Goal: Register for event/course

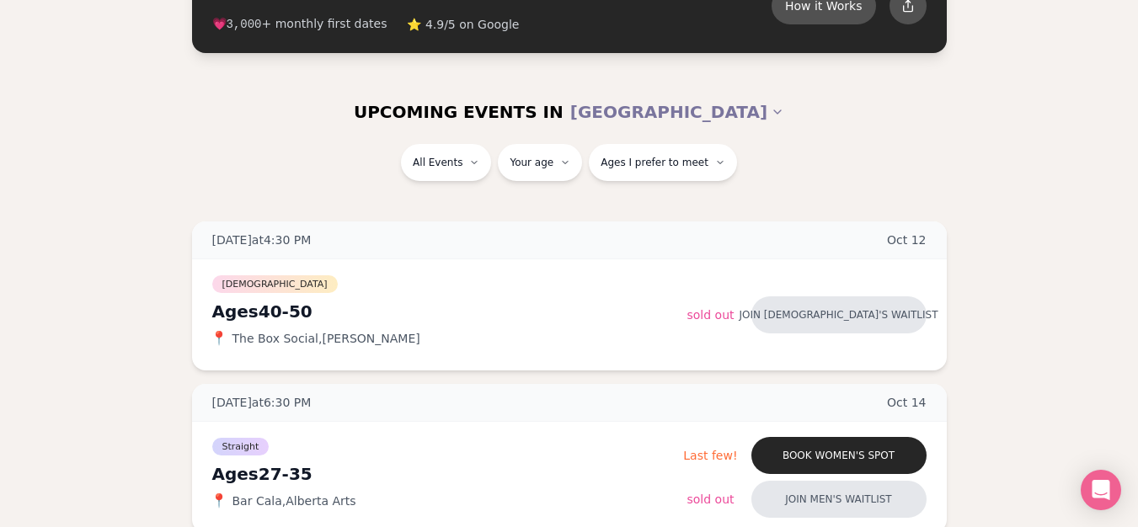
scroll to position [102, 0]
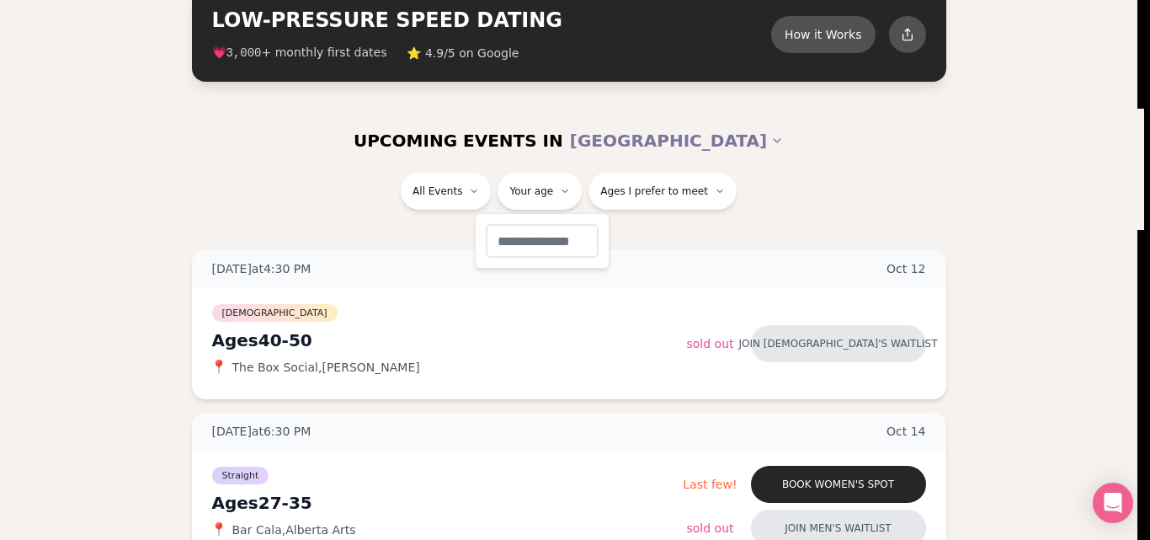
type input "**"
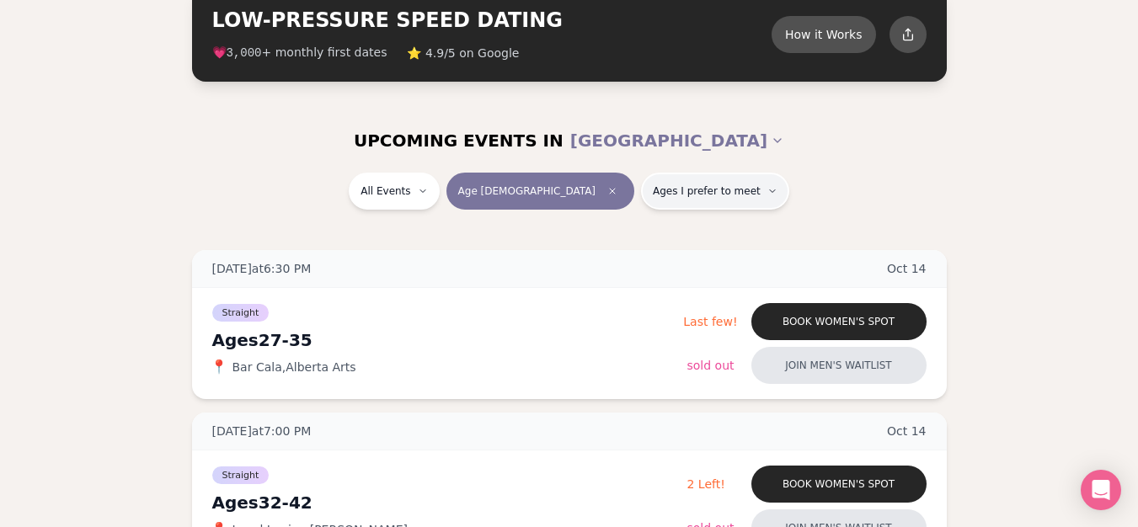
click at [687, 188] on span "Ages I prefer to meet" at bounding box center [707, 190] width 108 height 13
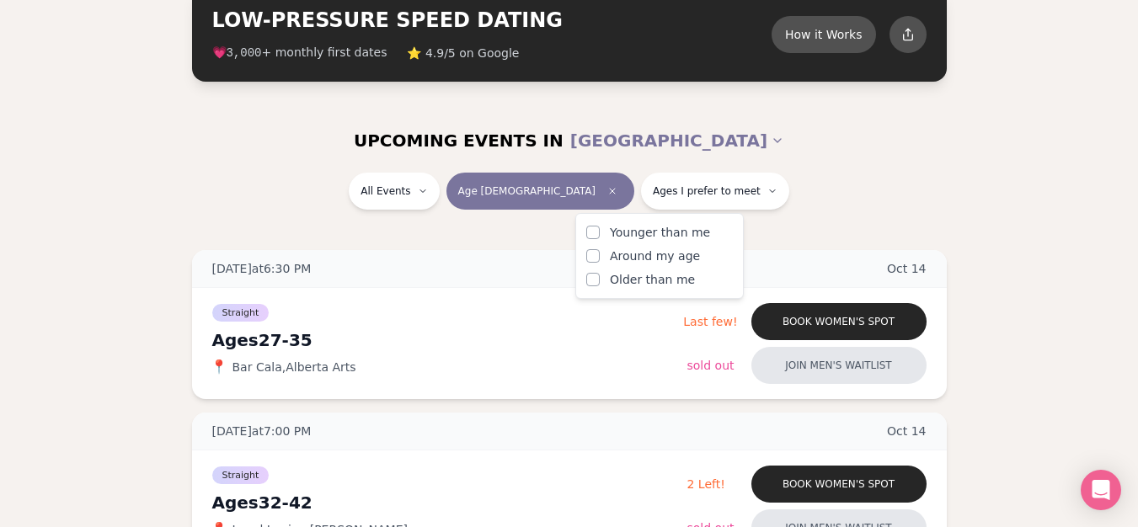
click at [675, 260] on span "Around my age" at bounding box center [655, 256] width 90 height 17
click at [600, 260] on button "Around my age" at bounding box center [592, 255] width 13 height 13
click at [739, 195] on icon "button" at bounding box center [744, 191] width 10 height 10
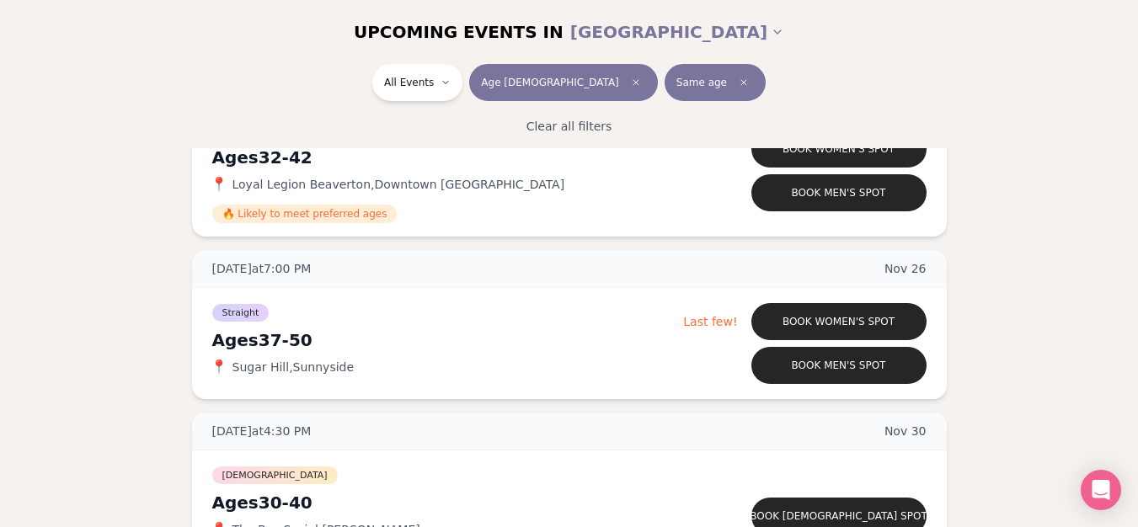
scroll to position [7658, 0]
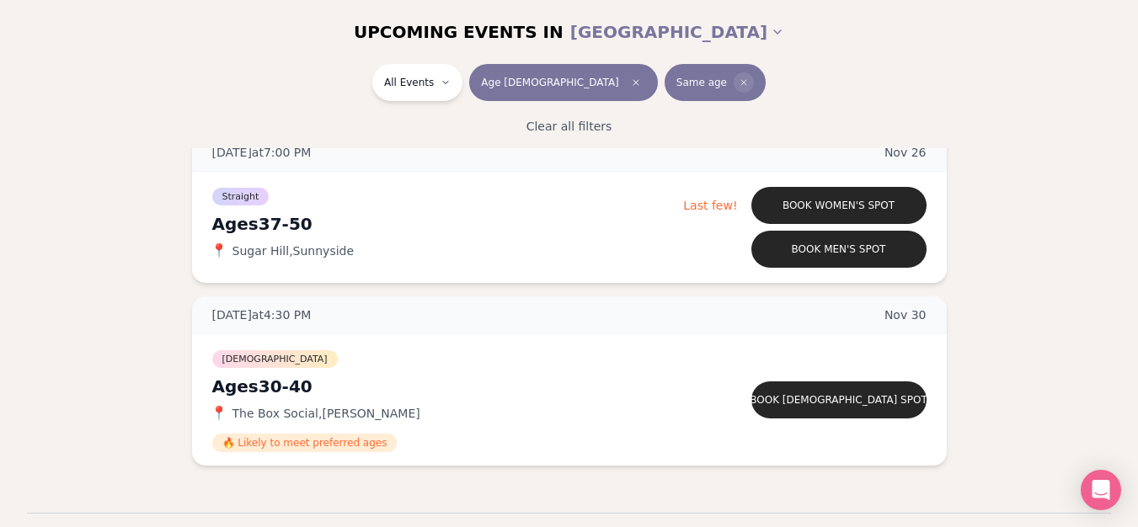
click at [734, 76] on span "Clear preference" at bounding box center [744, 82] width 20 height 20
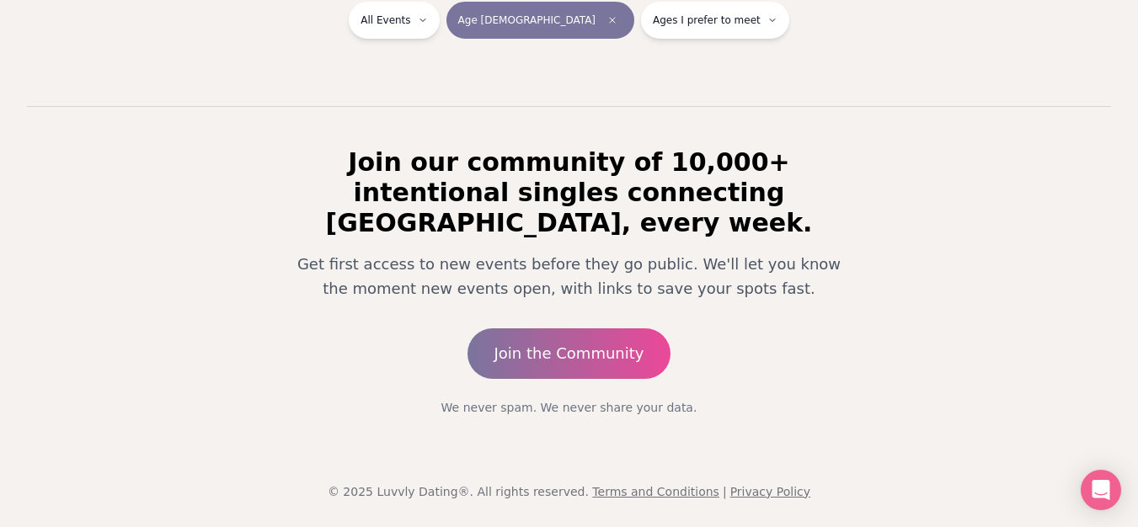
scroll to position [323, 0]
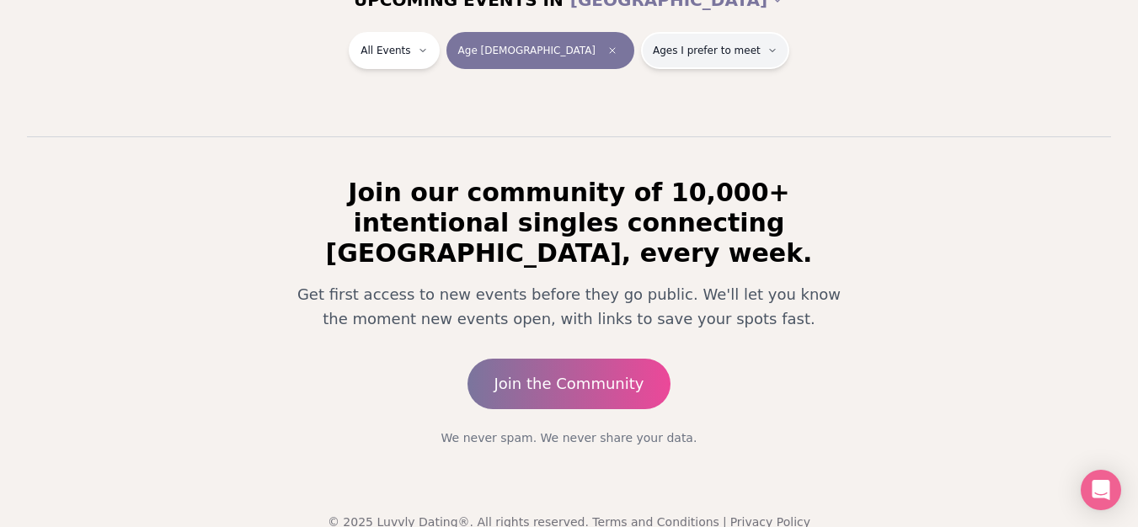
click at [702, 59] on button "Ages I prefer to meet" at bounding box center [715, 50] width 148 height 37
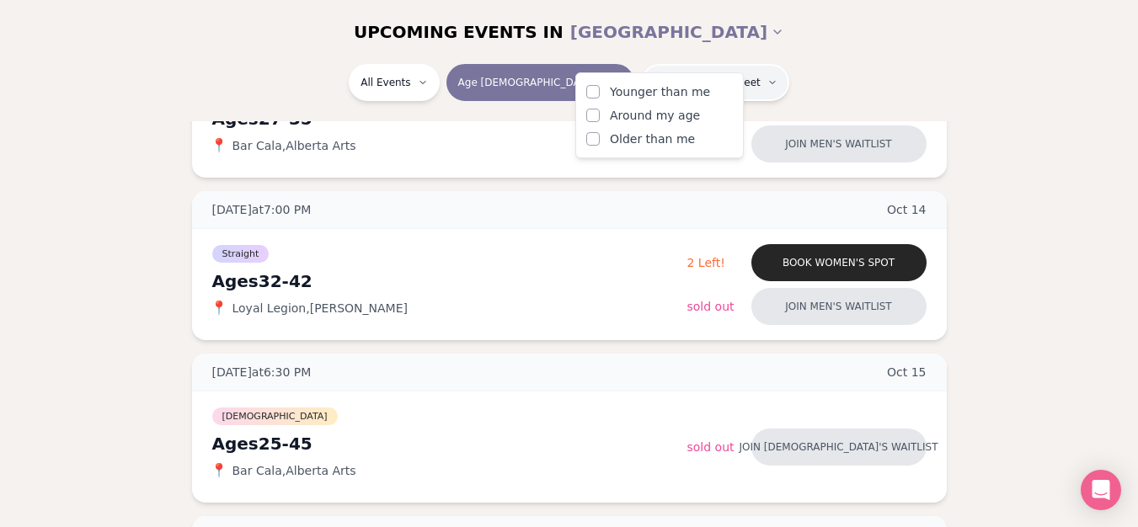
scroll to position [7401, 0]
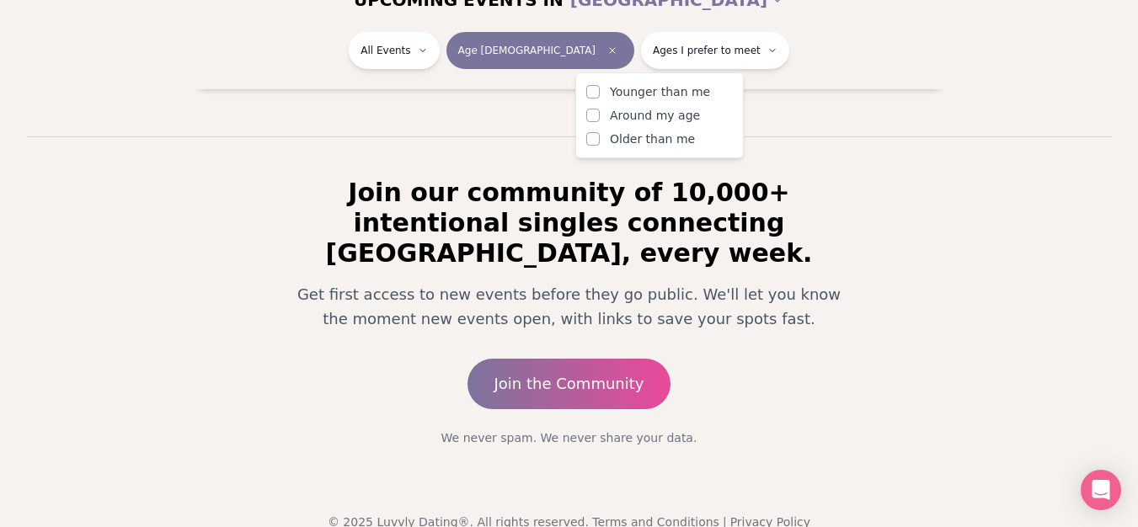
click at [683, 97] on span "Younger than me" at bounding box center [660, 91] width 100 height 17
click at [600, 97] on button "Younger than me" at bounding box center [592, 91] width 13 height 13
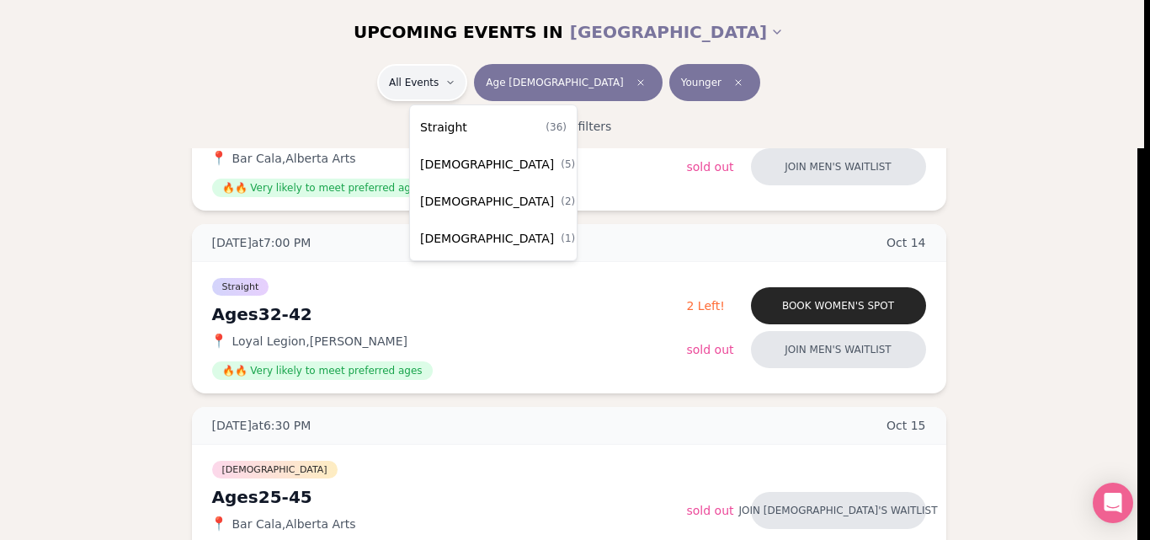
scroll to position [7388, 0]
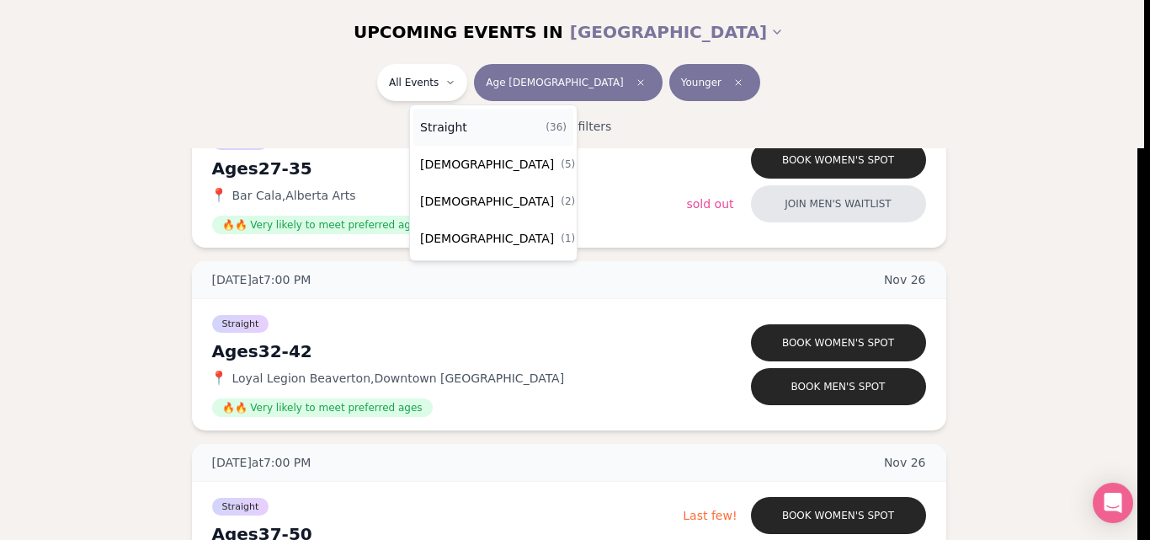
click at [509, 129] on div "Straight ( 36 )" at bounding box center [493, 127] width 160 height 37
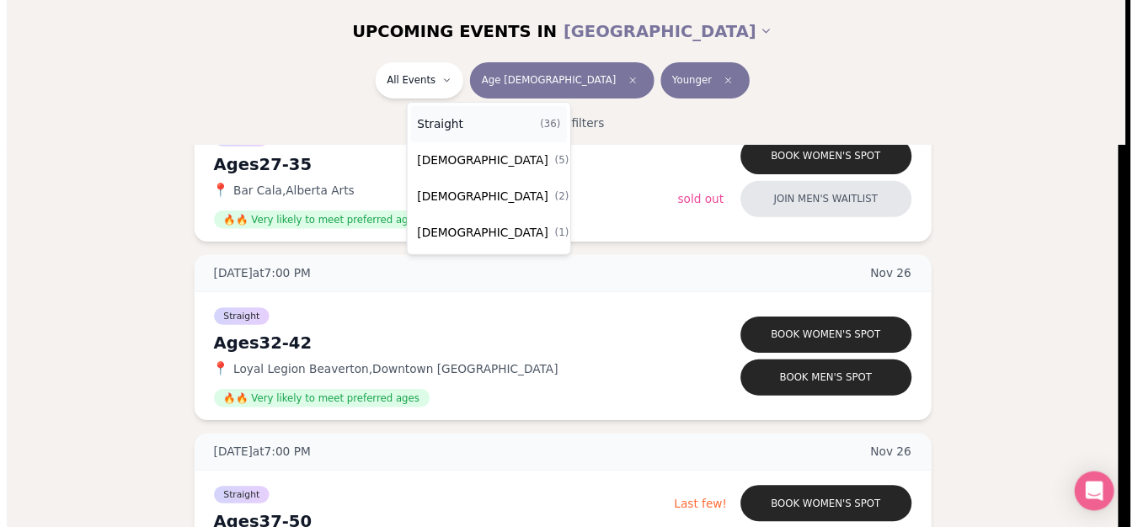
scroll to position [338, 0]
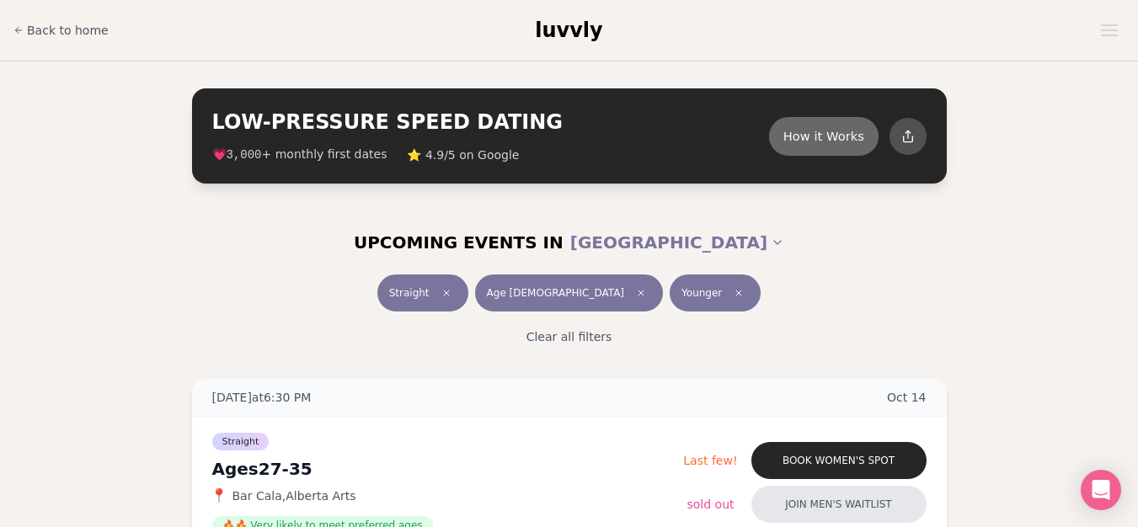
click at [818, 141] on button "How it Works" at bounding box center [823, 135] width 109 height 39
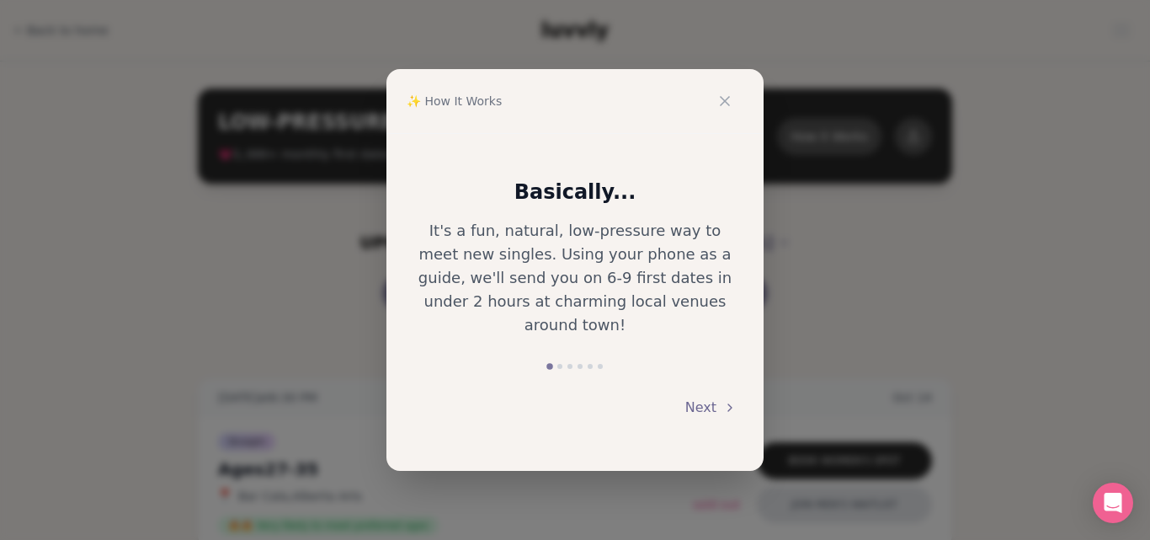
click at [719, 398] on button "Next" at bounding box center [711, 407] width 51 height 37
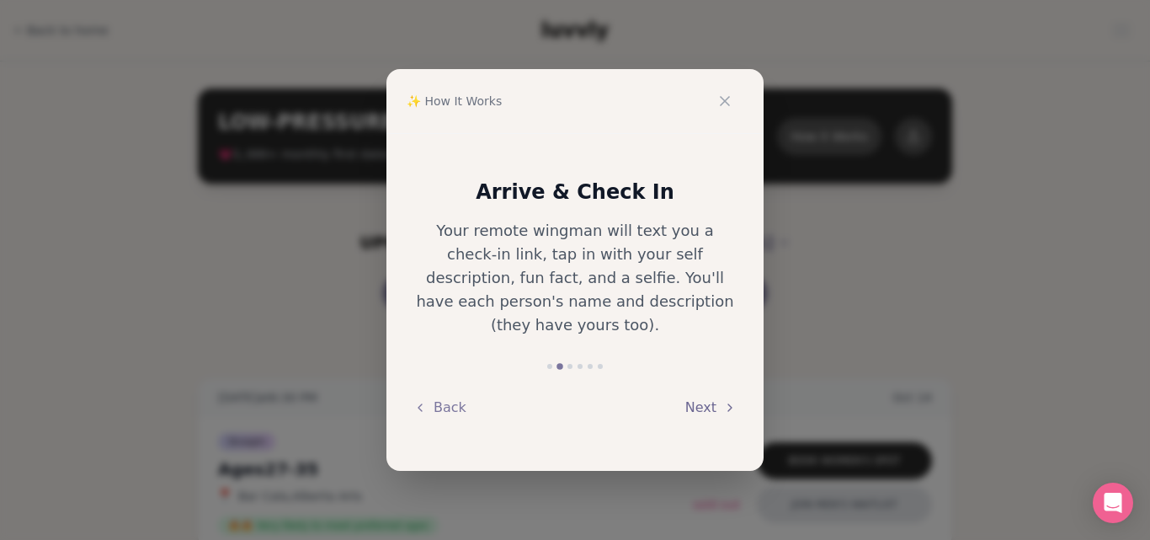
click at [719, 398] on button "Next" at bounding box center [711, 407] width 51 height 37
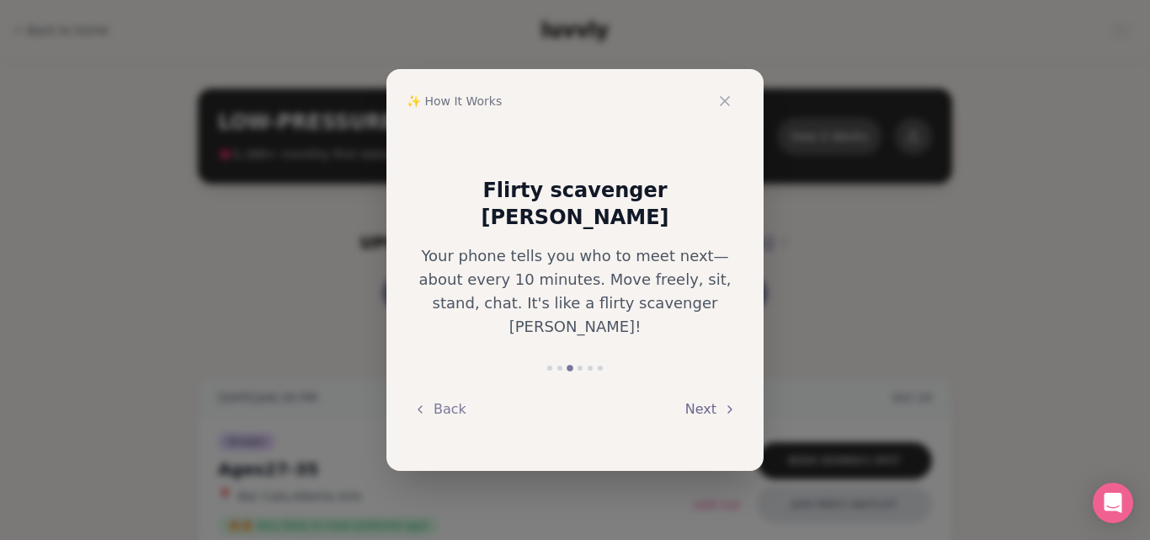
click at [719, 398] on button "Next" at bounding box center [711, 409] width 51 height 37
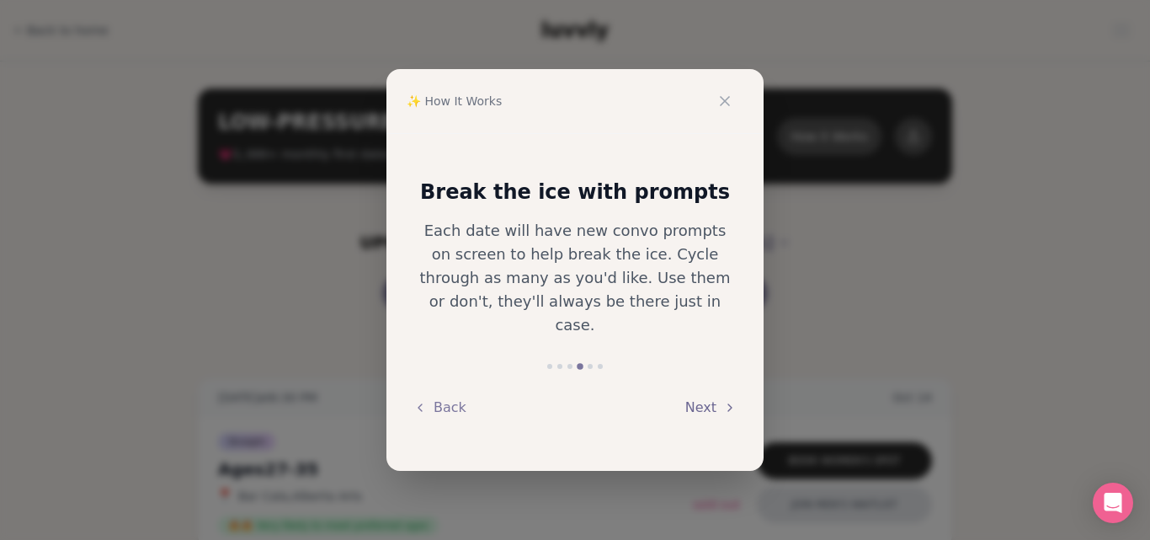
click at [719, 398] on button "Next" at bounding box center [711, 407] width 51 height 37
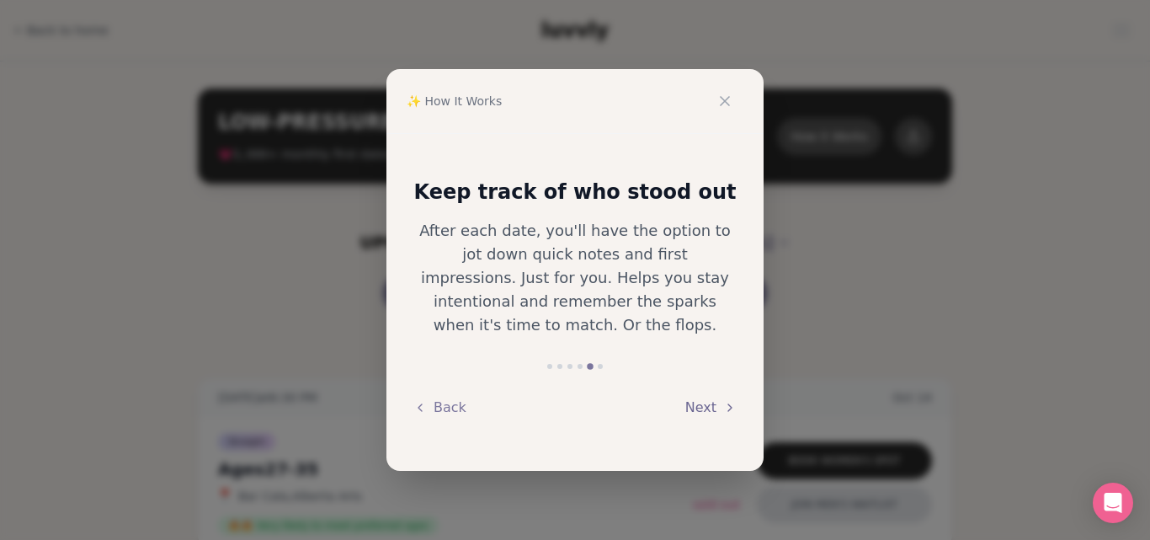
click at [719, 398] on button "Next" at bounding box center [711, 407] width 51 height 37
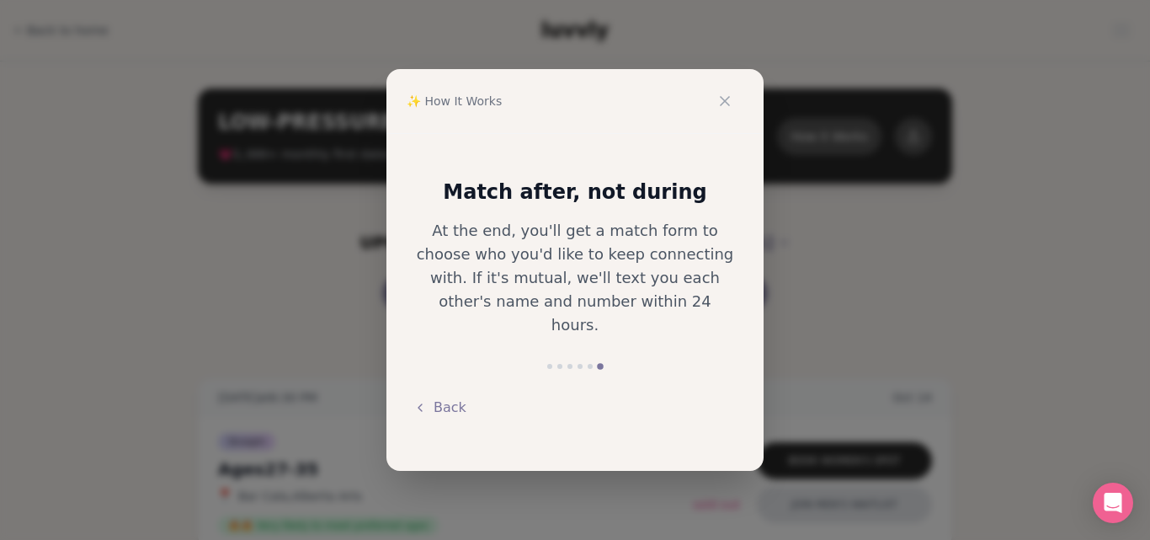
click at [719, 398] on div "Back" at bounding box center [574, 407] width 323 height 37
click at [731, 99] on icon at bounding box center [725, 101] width 17 height 17
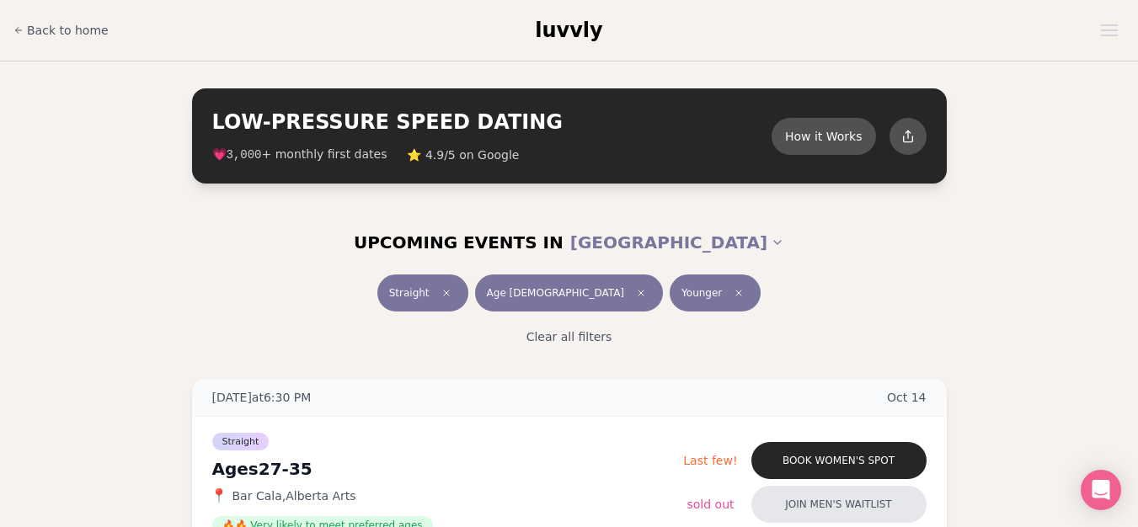
click at [1117, 44] on div "Back to home luvvly" at bounding box center [568, 30] width 1111 height 34
click at [1101, 28] on button "Open menu" at bounding box center [1109, 30] width 30 height 25
